Goal: Navigation & Orientation: Find specific page/section

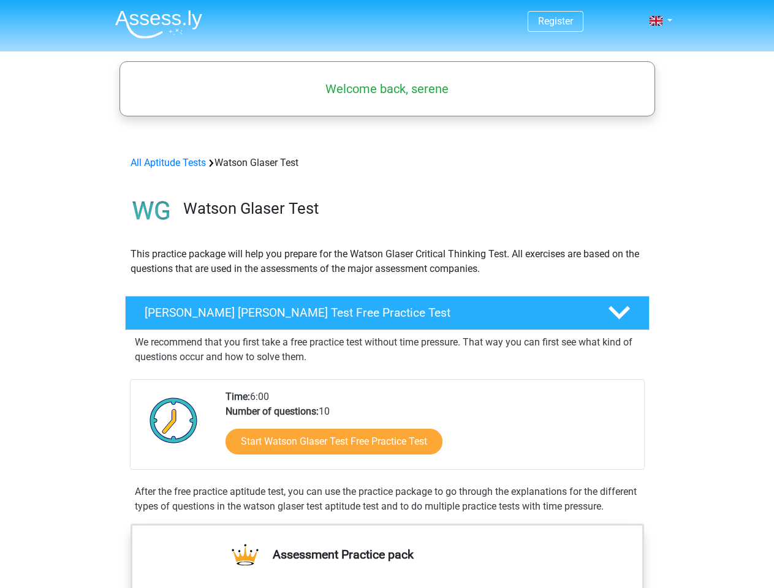
click at [657, 21] on span at bounding box center [655, 21] width 13 height 10
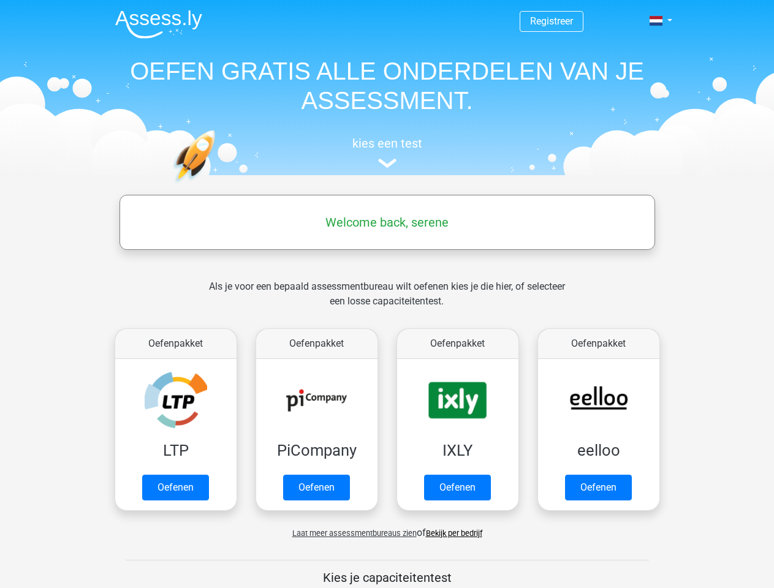
click at [657, 21] on span at bounding box center [655, 21] width 13 height 10
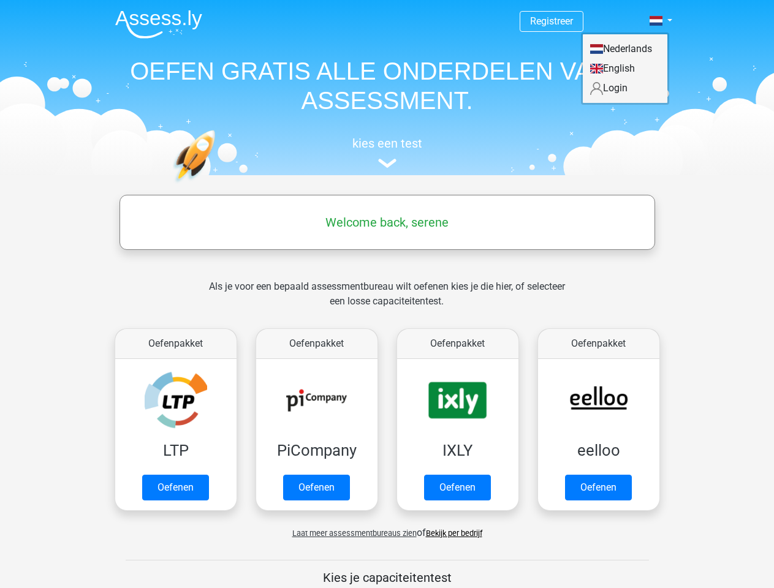
click at [351, 533] on span "Laat meer assessmentbureaus zien" at bounding box center [354, 533] width 124 height 9
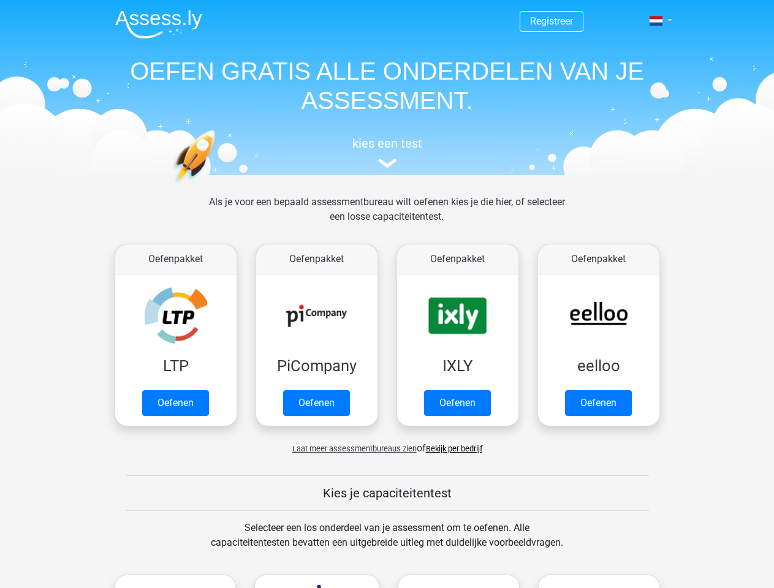
click at [657, 21] on span at bounding box center [655, 21] width 13 height 10
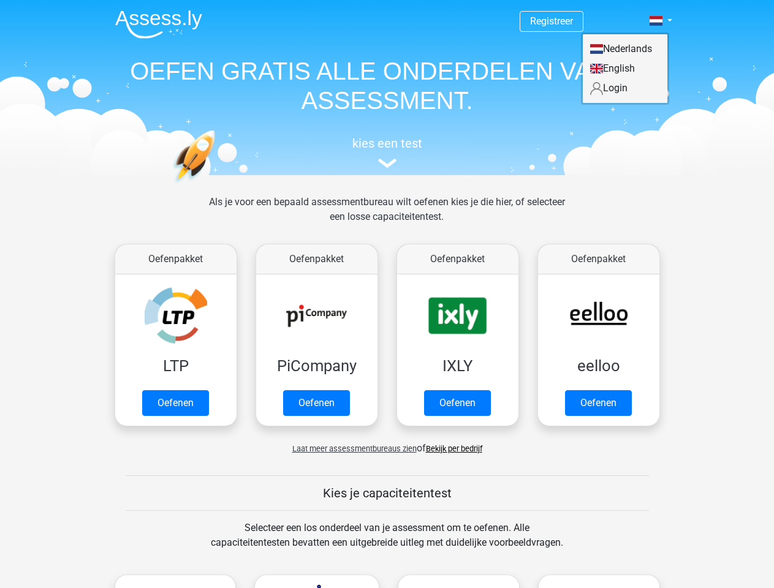
click at [351, 448] on span "Laat meer assessmentbureaus zien" at bounding box center [354, 448] width 124 height 9
